Goal: Find specific page/section: Find specific page/section

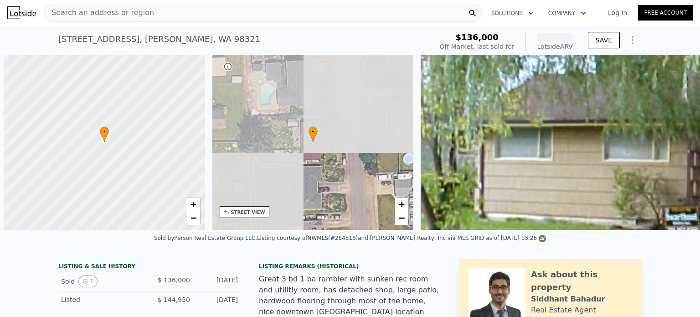
scroll to position [0, 4]
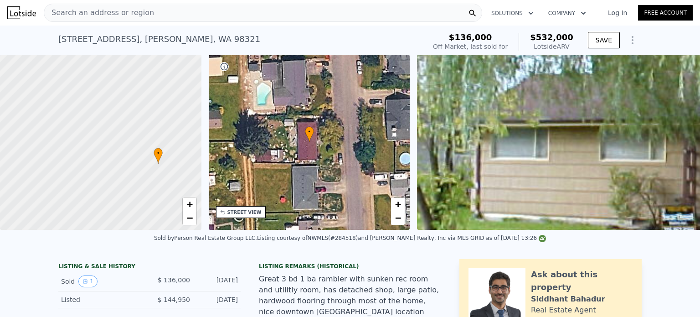
drag, startPoint x: 103, startPoint y: 172, endPoint x: 160, endPoint y: 193, distance: 61.3
click at [160, 193] on div at bounding box center [101, 142] width 242 height 210
click at [188, 225] on link "−" at bounding box center [190, 218] width 14 height 14
drag, startPoint x: 99, startPoint y: 137, endPoint x: 118, endPoint y: 151, distance: 23.4
click at [118, 151] on div at bounding box center [101, 142] width 242 height 210
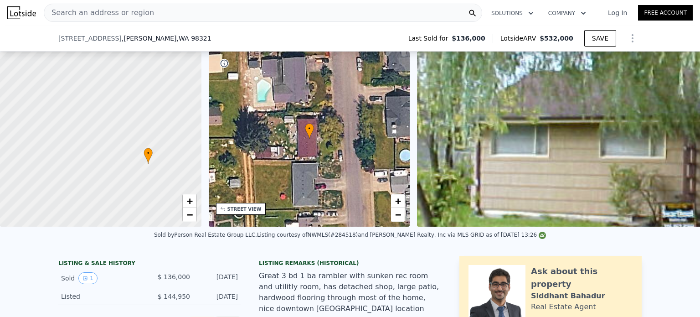
scroll to position [457, 0]
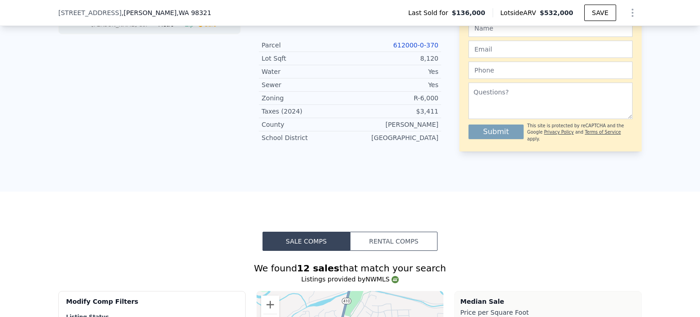
click at [407, 41] on link "612000-0-370" at bounding box center [415, 44] width 45 height 7
click at [416, 41] on link "612000-0-370" at bounding box center [415, 44] width 45 height 7
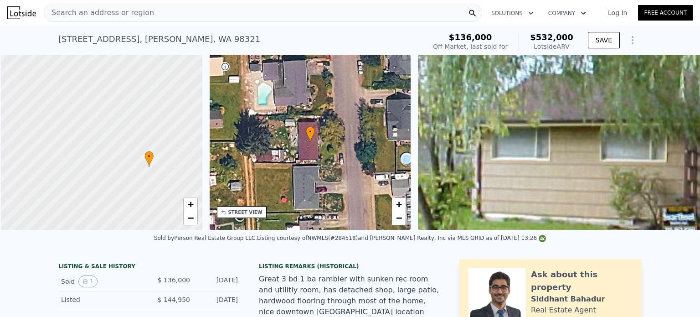
scroll to position [0, 4]
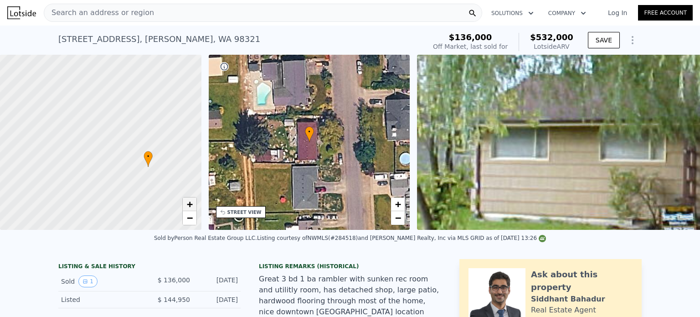
click at [188, 202] on span "+" at bounding box center [189, 203] width 6 height 11
drag, startPoint x: 153, startPoint y: 172, endPoint x: 32, endPoint y: 64, distance: 161.7
click at [32, 64] on div at bounding box center [101, 142] width 242 height 210
drag, startPoint x: 122, startPoint y: 123, endPoint x: 73, endPoint y: 118, distance: 49.0
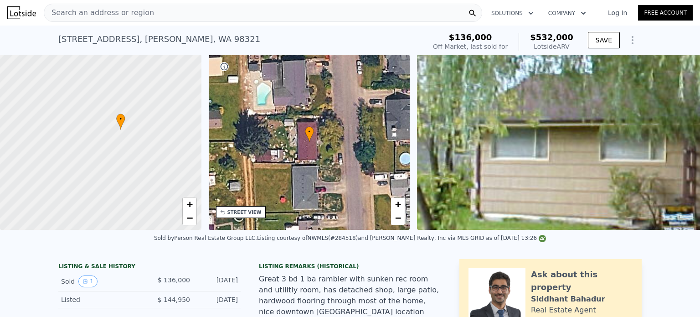
click at [73, 118] on div at bounding box center [98, 142] width 242 height 210
click at [192, 204] on span "+" at bounding box center [189, 203] width 6 height 11
drag, startPoint x: 186, startPoint y: 100, endPoint x: 135, endPoint y: 147, distance: 69.4
click at [135, 147] on div at bounding box center [101, 142] width 242 height 210
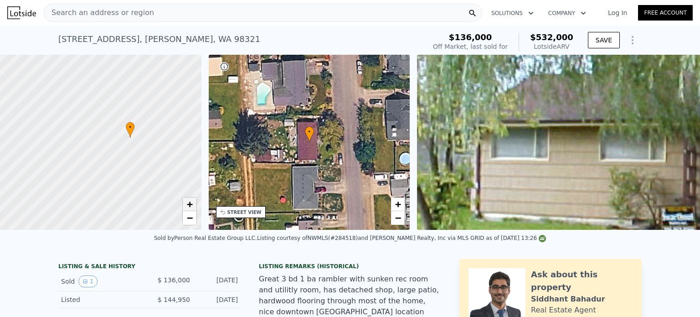
click at [191, 205] on span "+" at bounding box center [189, 203] width 6 height 11
drag, startPoint x: 171, startPoint y: 167, endPoint x: 99, endPoint y: 177, distance: 73.1
click at [99, 177] on div at bounding box center [101, 142] width 242 height 210
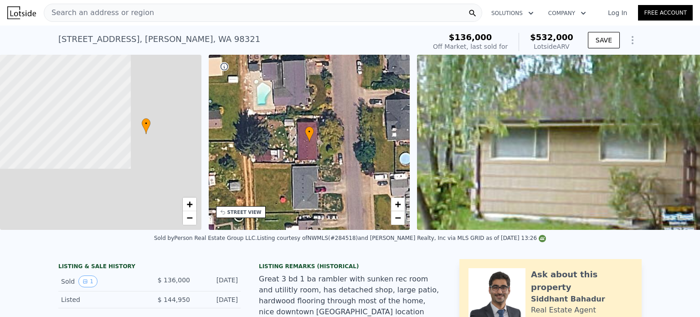
click at [267, 12] on div "Search an address or region" at bounding box center [263, 13] width 438 height 18
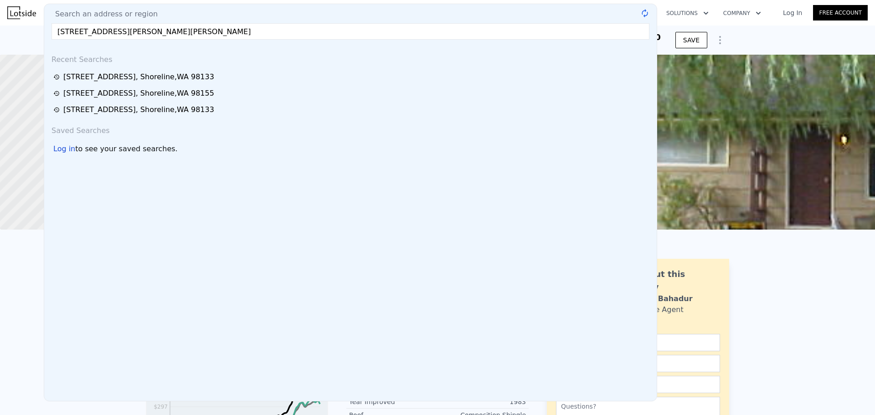
type input "[STREET_ADDRESS][PERSON_NAME][PERSON_NAME]"
click at [267, 12] on div "Search an address or region" at bounding box center [350, 14] width 605 height 11
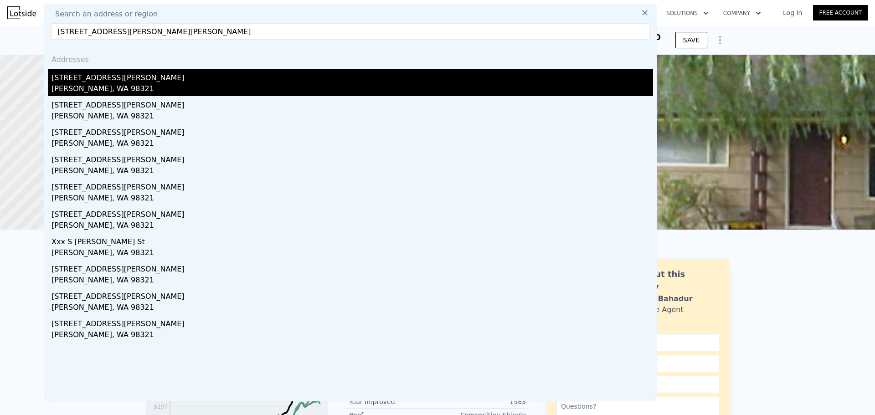
click at [97, 94] on div "[PERSON_NAME], WA 98321" at bounding box center [353, 89] width 602 height 13
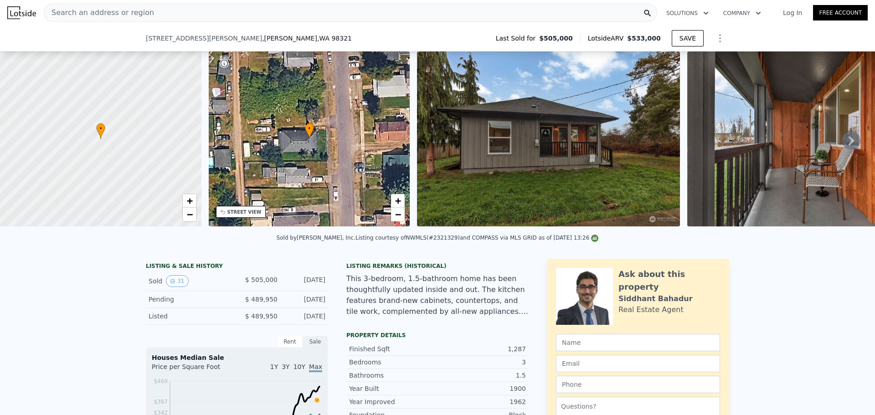
scroll to position [223, 0]
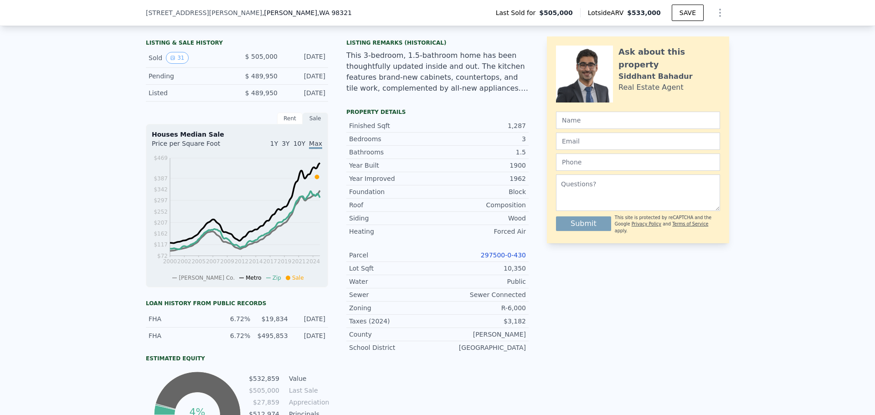
click at [519, 259] on link "297500-0-430" at bounding box center [503, 255] width 45 height 7
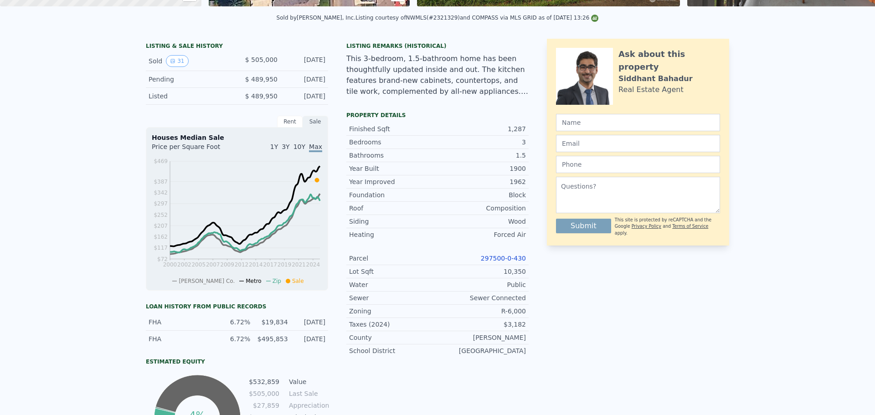
scroll to position [0, 0]
